Goal: Information Seeking & Learning: Compare options

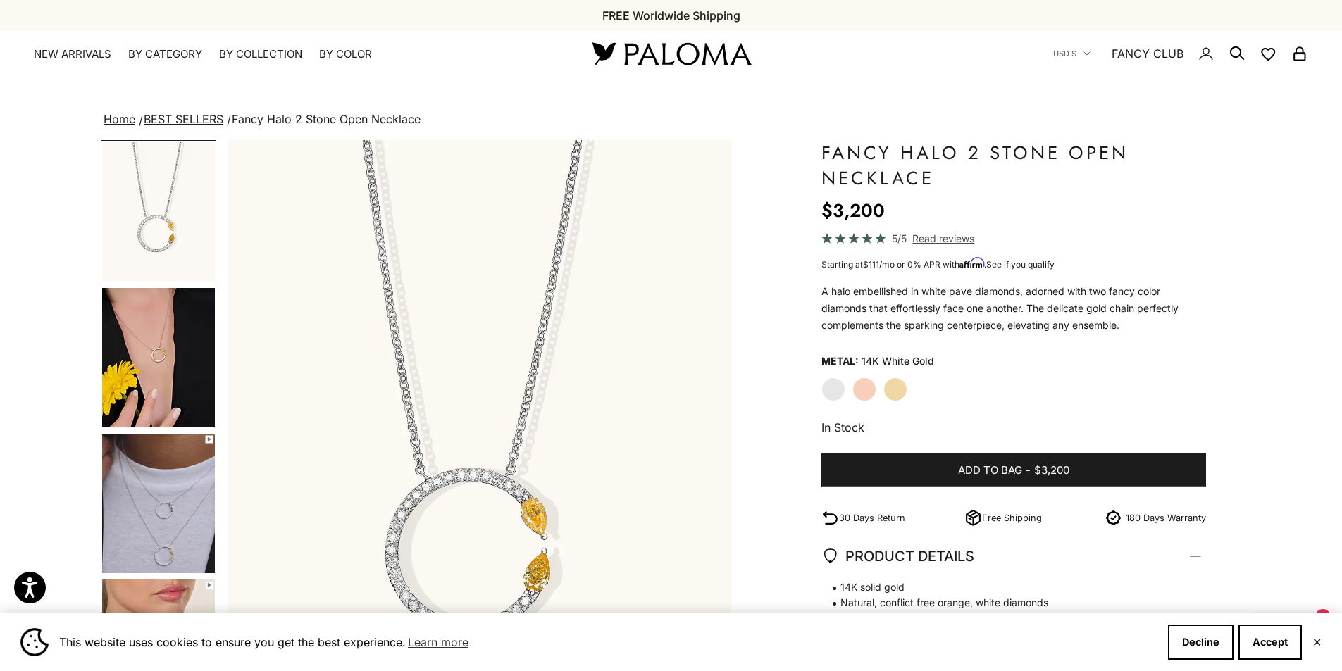
click at [862, 366] on variant-option-value "14K White Gold" at bounding box center [898, 361] width 73 height 21
click at [169, 518] on img "Go to item 5" at bounding box center [158, 503] width 113 height 139
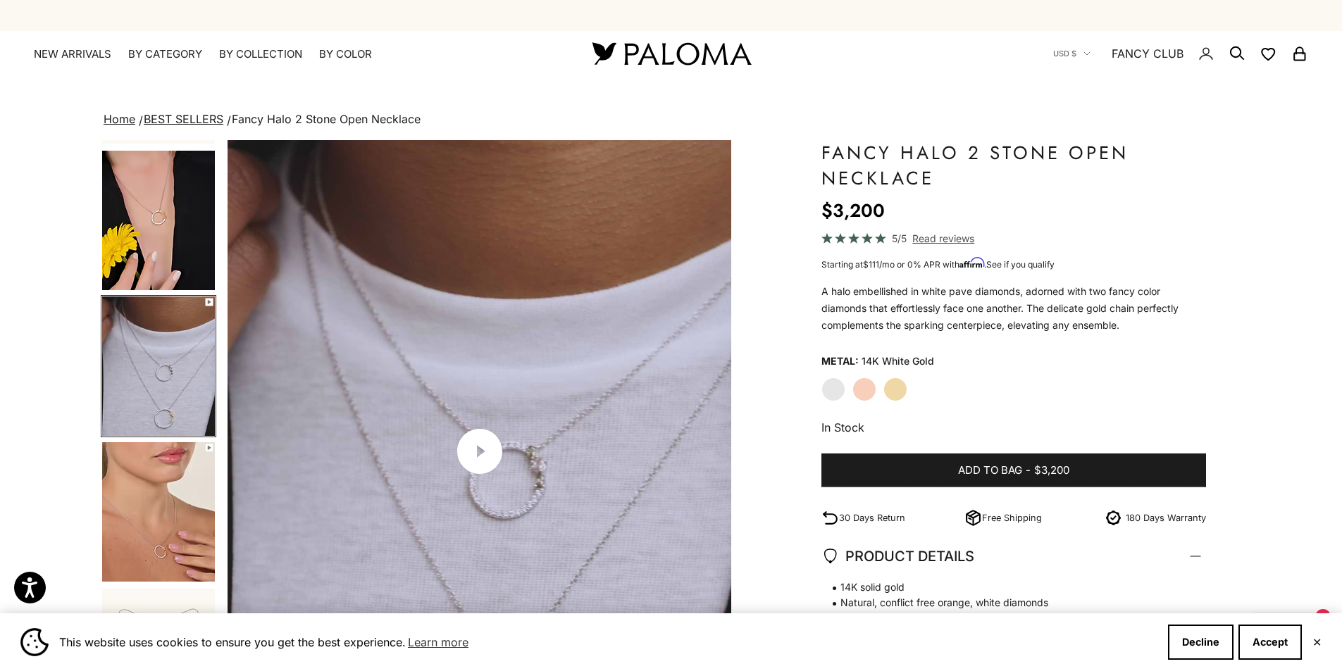
scroll to position [0, 1041]
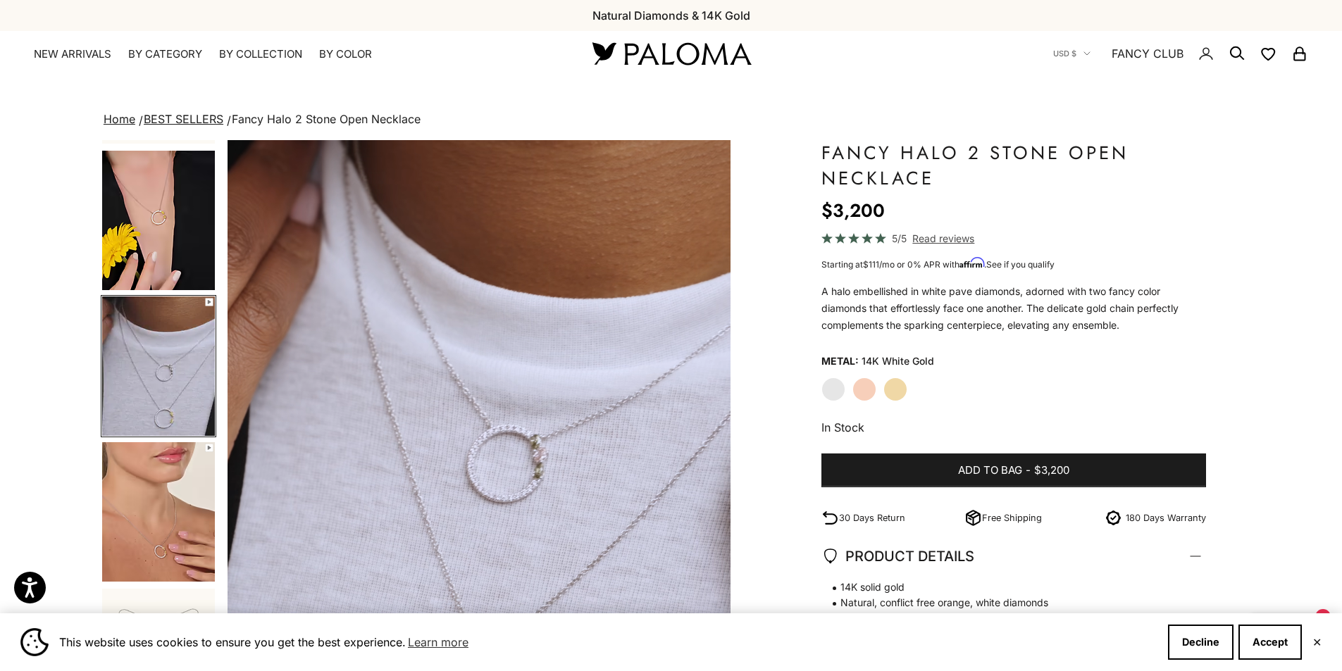
click at [874, 388] on label "Rose Gold" at bounding box center [864, 390] width 24 height 24
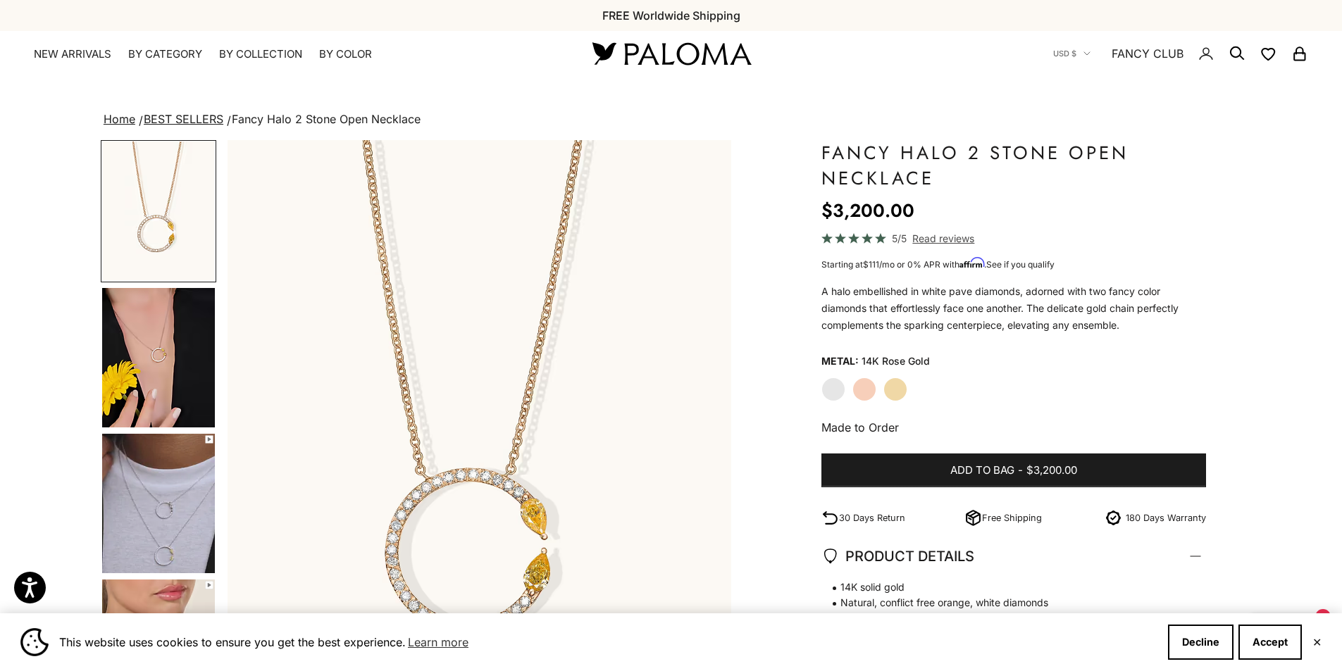
click at [130, 492] on img "Go to item 5" at bounding box center [158, 503] width 113 height 139
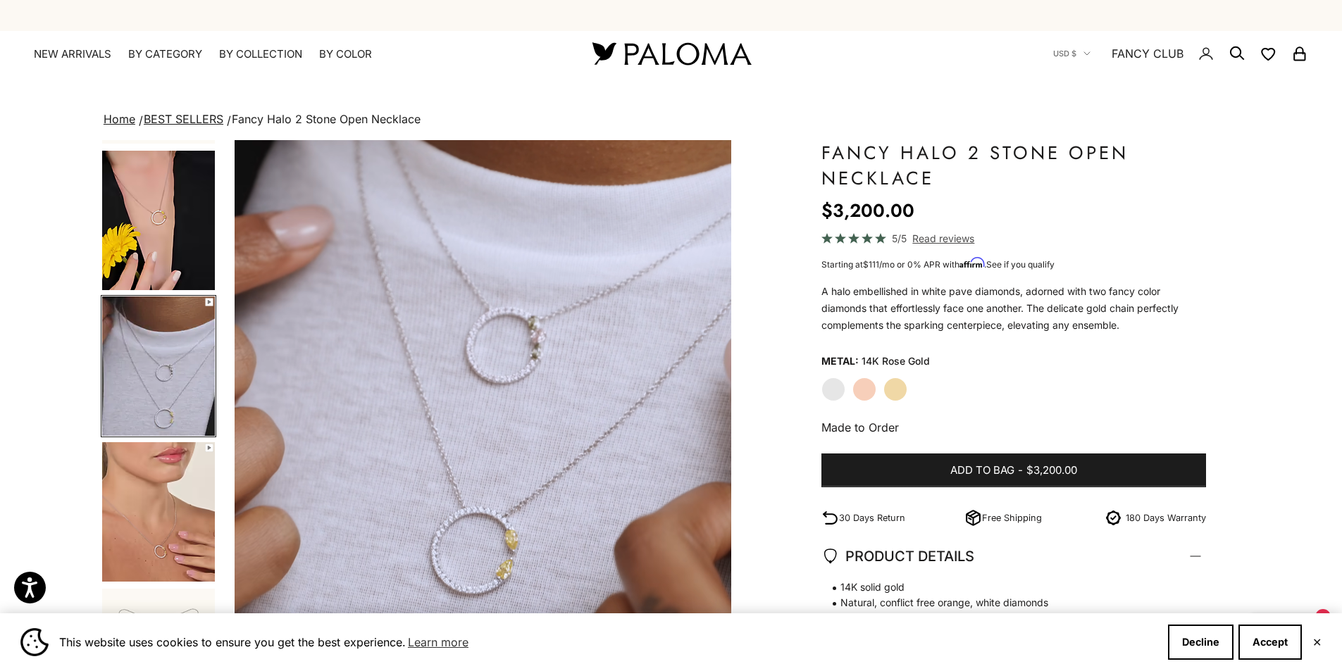
scroll to position [0, 1041]
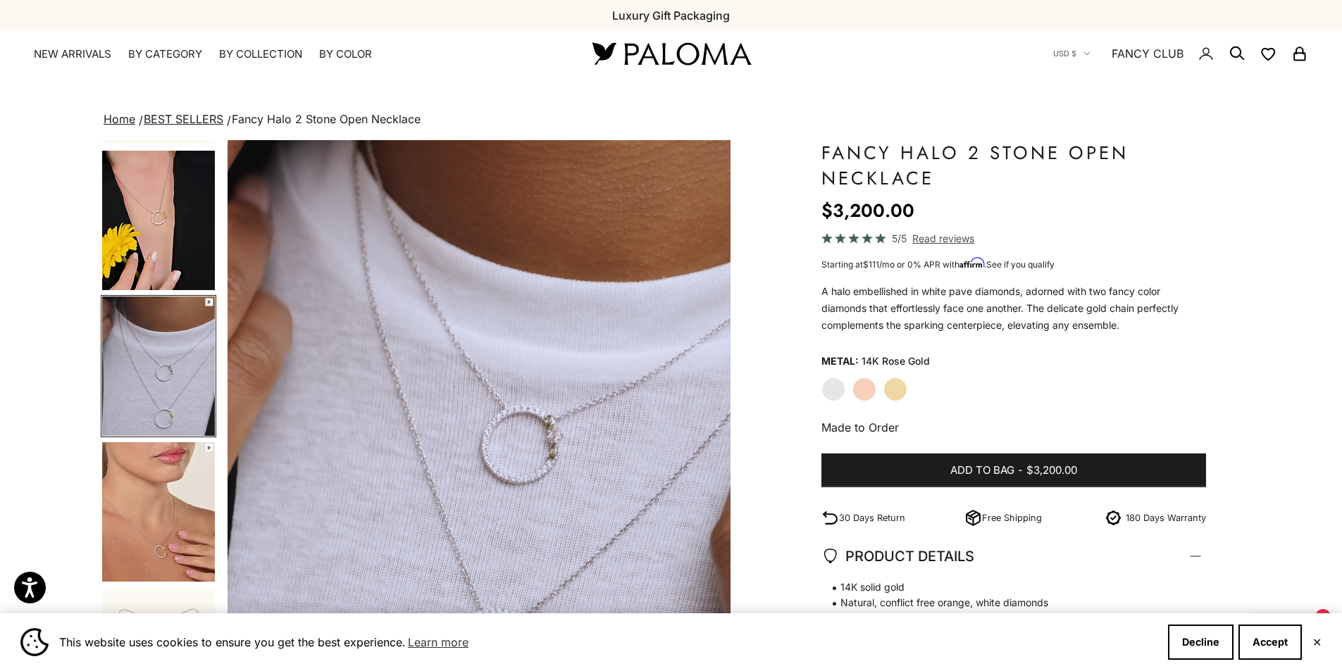
click at [889, 393] on label "Yellow Gold" at bounding box center [895, 390] width 24 height 24
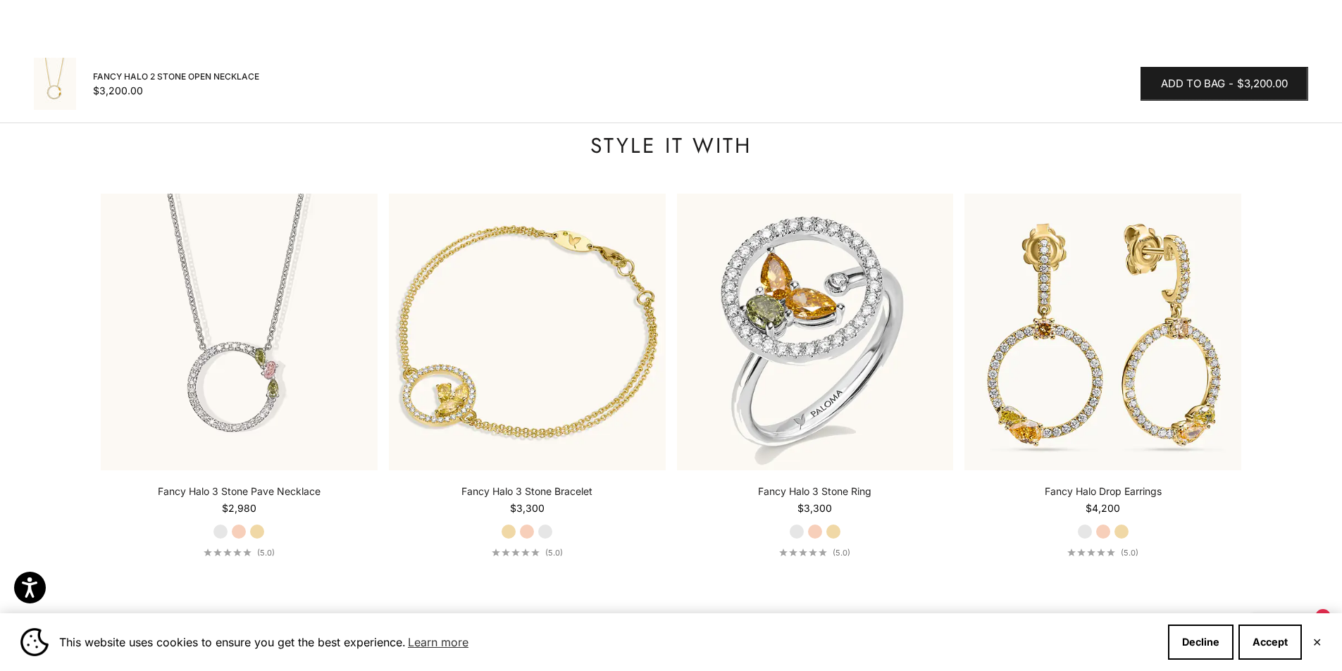
scroll to position [1691, 0]
click at [1219, 376] on button "Next" at bounding box center [1208, 372] width 31 height 31
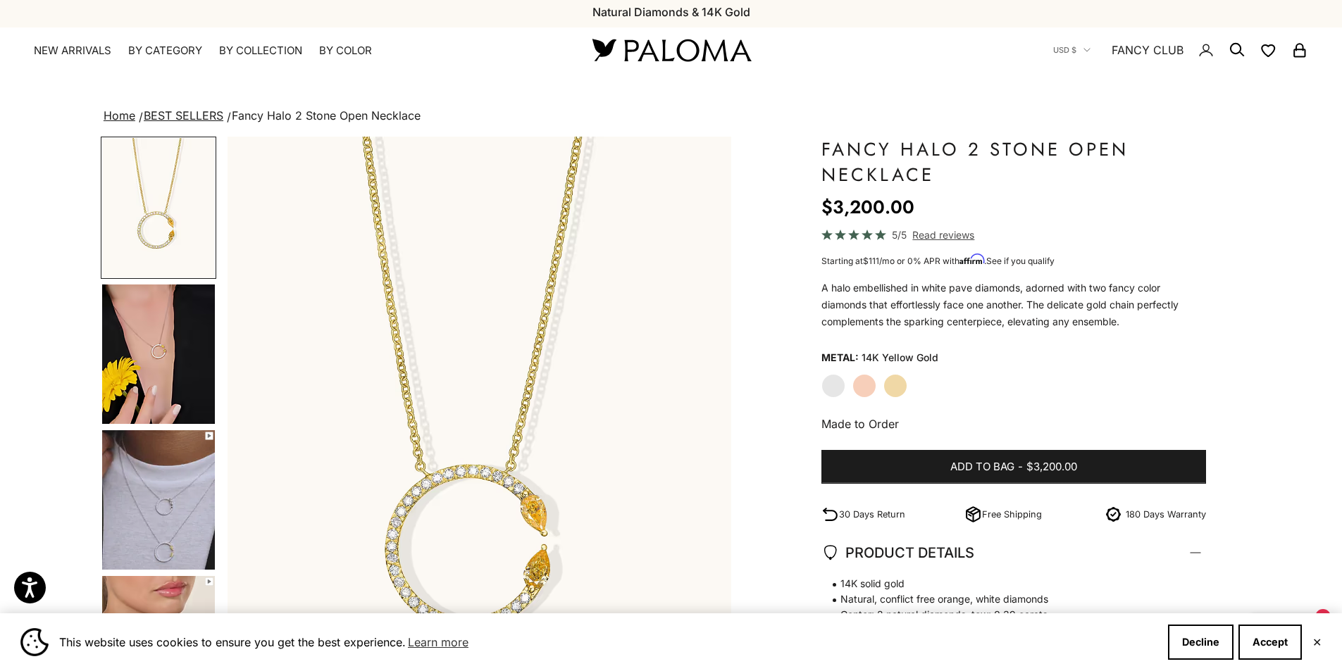
scroll to position [0, 0]
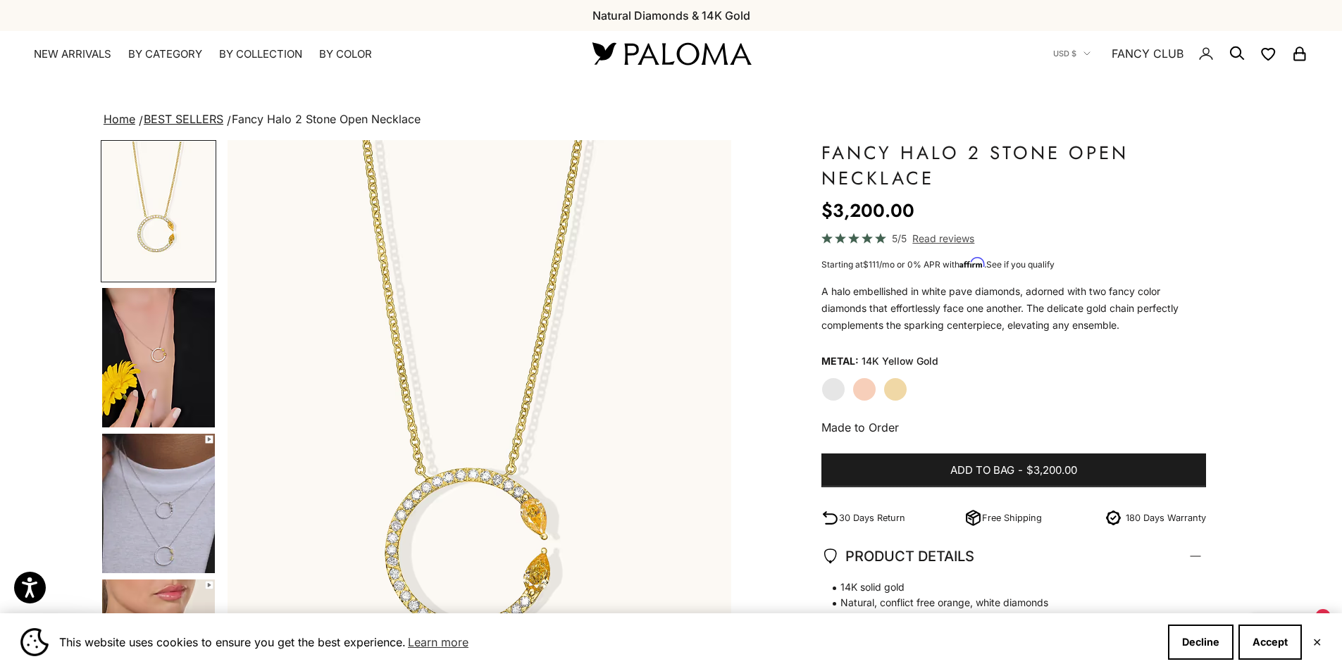
click at [255, 50] on div "Close dialog JOIN THE PALOMA FANCY CLUB Enjoy exclusive VIP deals & updates + 1…" at bounding box center [671, 335] width 1342 height 671
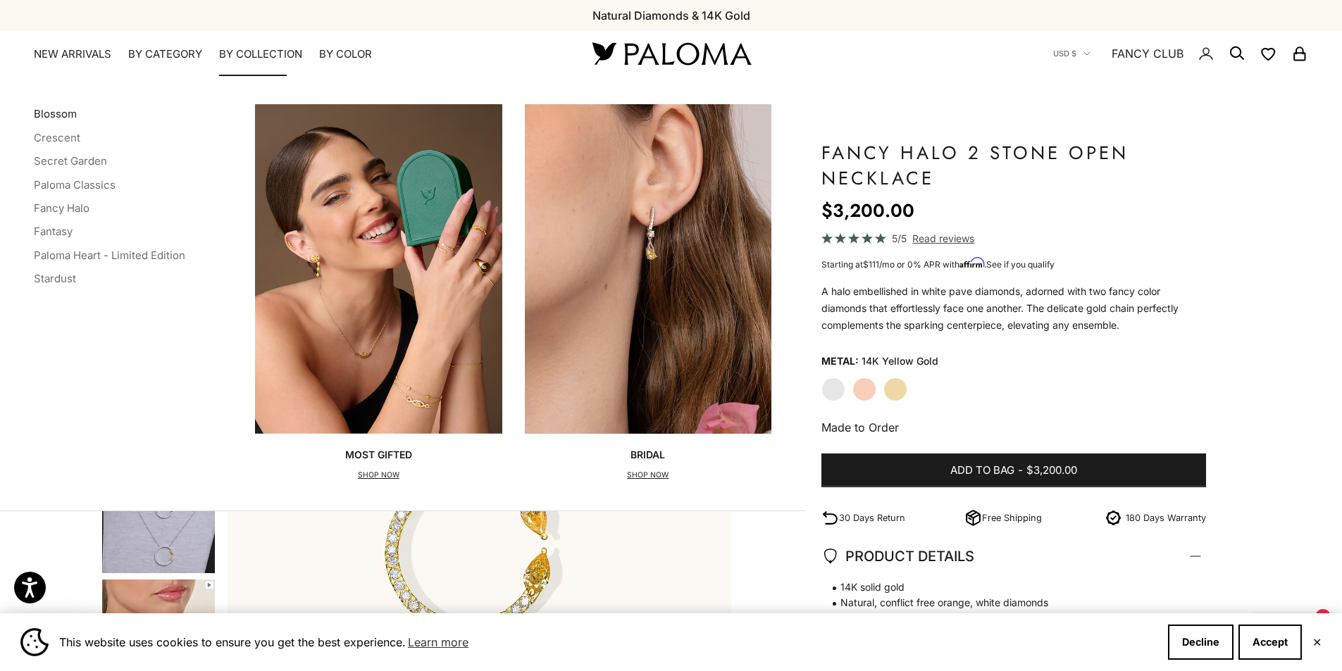
click at [49, 116] on link "Blossom" at bounding box center [55, 113] width 43 height 13
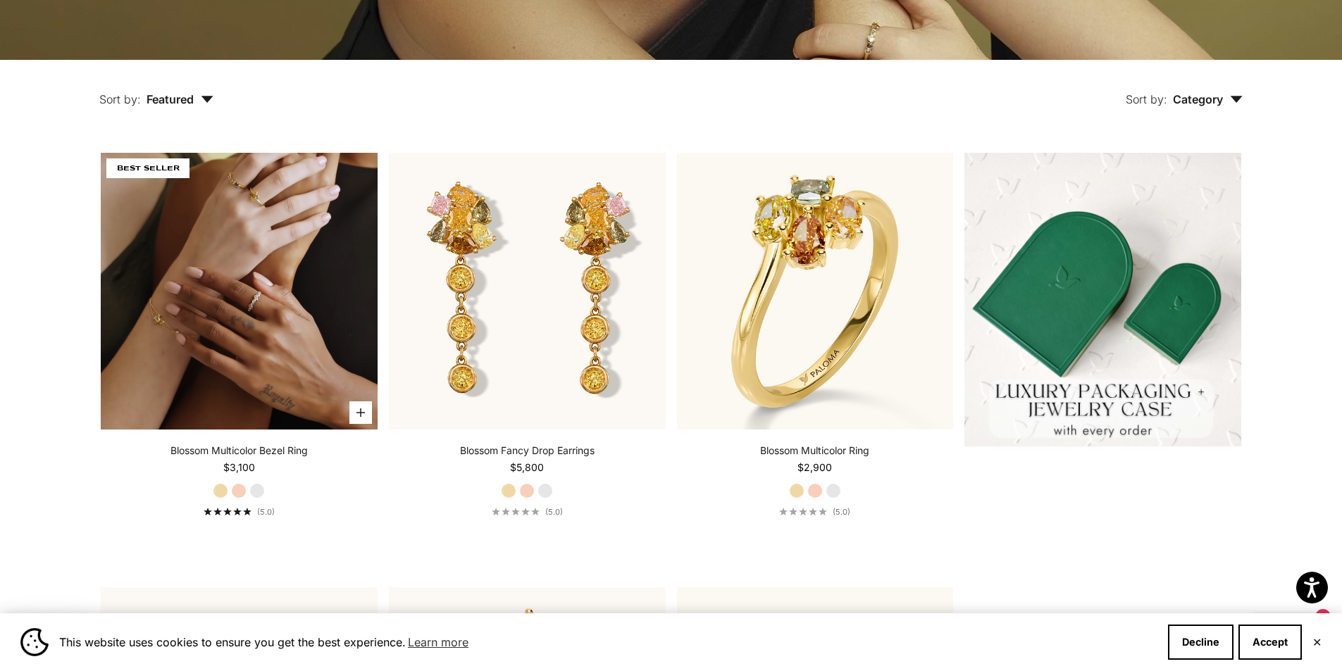
scroll to position [564, 0]
